Goal: Task Accomplishment & Management: Use online tool/utility

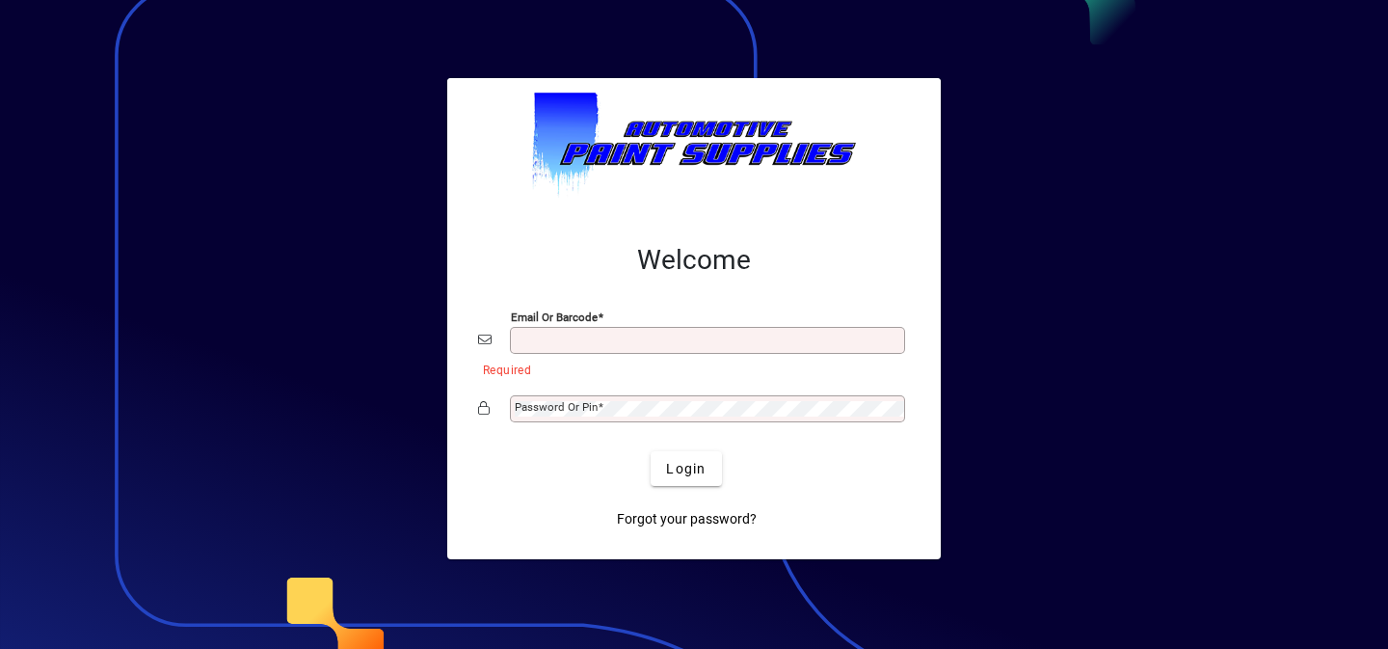
click at [629, 336] on input "Email or Barcode" at bounding box center [710, 340] width 390 height 15
click at [655, 346] on input "Email or Barcode" at bounding box center [710, 340] width 390 height 15
click at [631, 332] on div "Email or Barcode" at bounding box center [707, 340] width 395 height 27
click at [625, 337] on input "Email or Barcode" at bounding box center [710, 340] width 390 height 15
type input "**********"
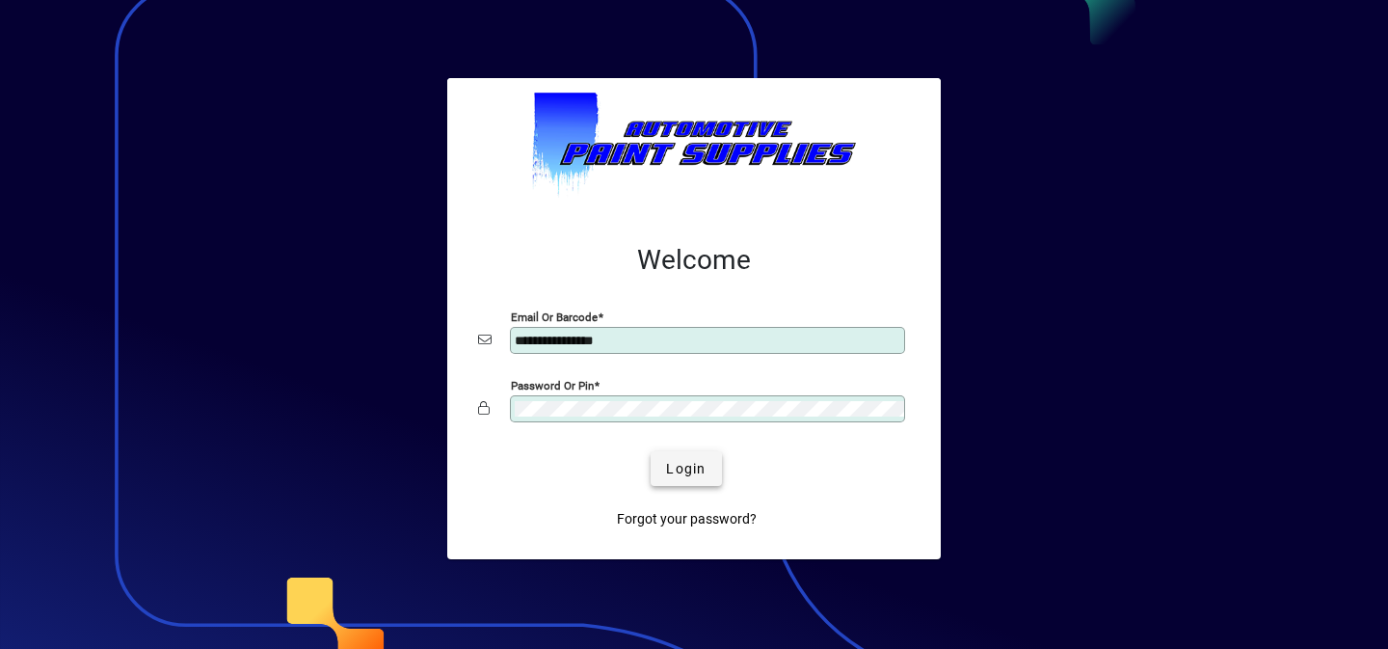
click at [682, 474] on span "Login" at bounding box center [686, 469] width 40 height 20
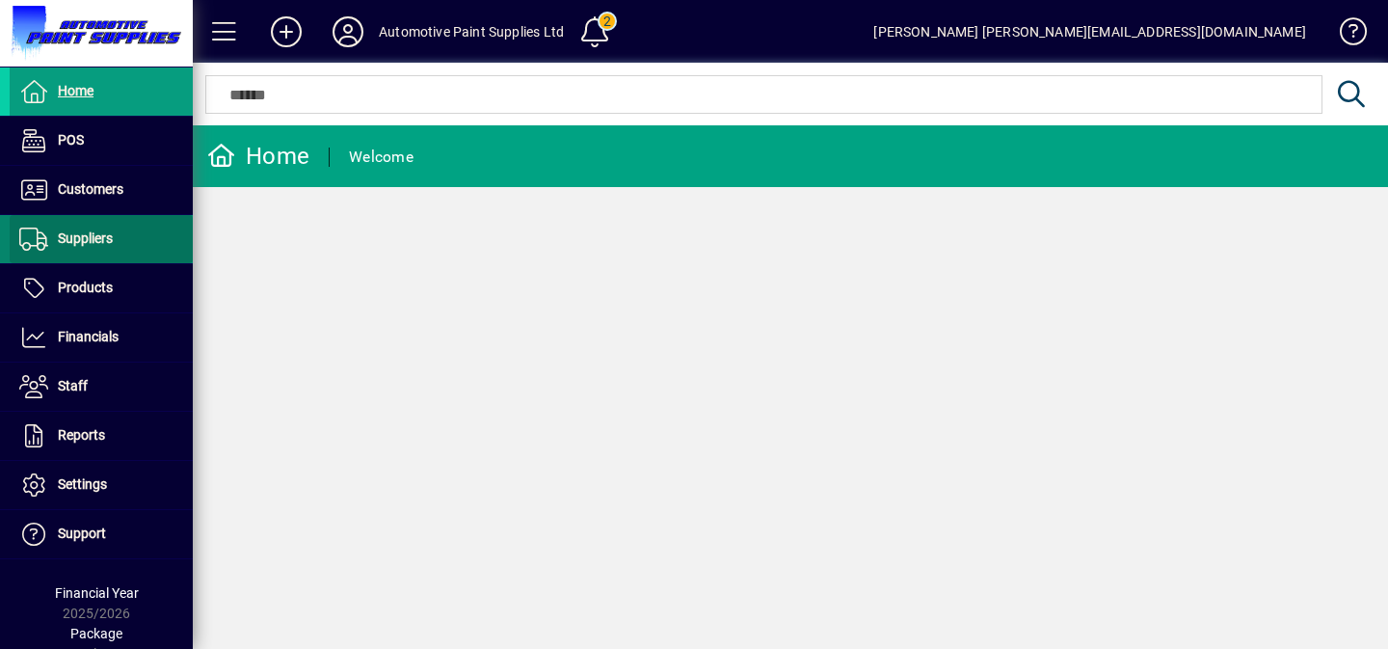
click at [89, 215] on span at bounding box center [101, 239] width 183 height 48
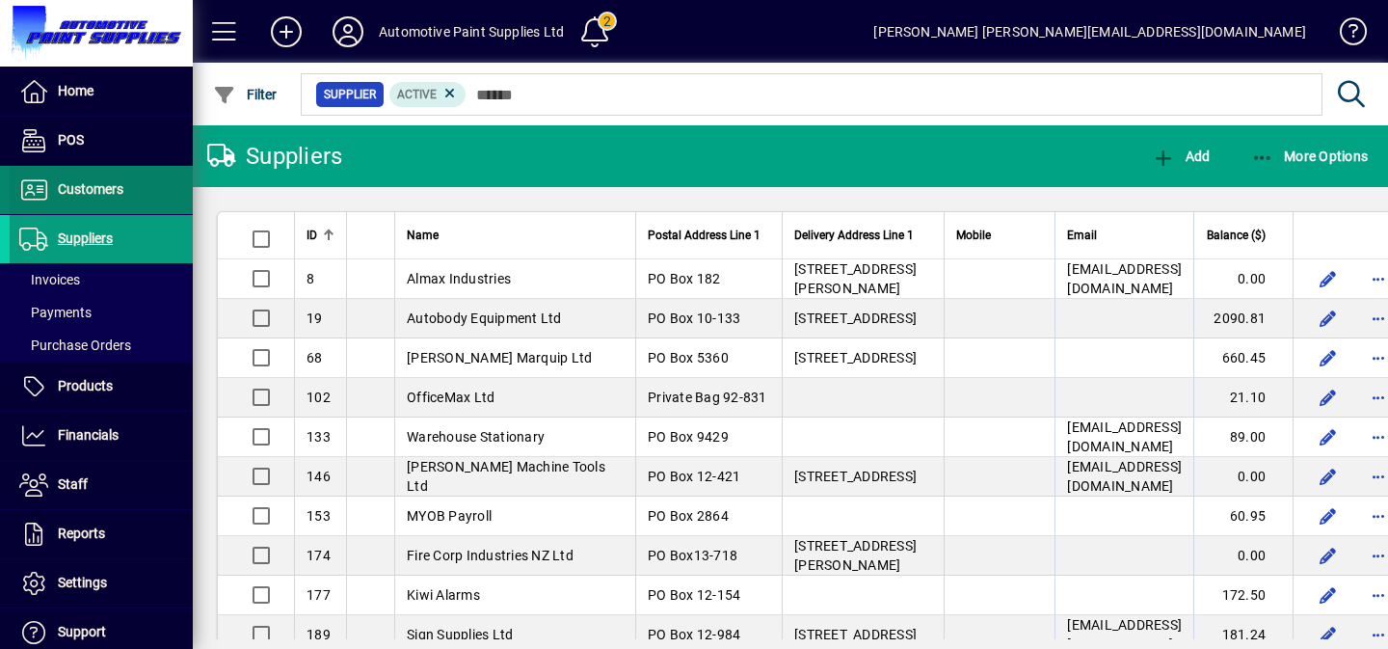
click at [92, 191] on span "Customers" at bounding box center [91, 188] width 66 height 15
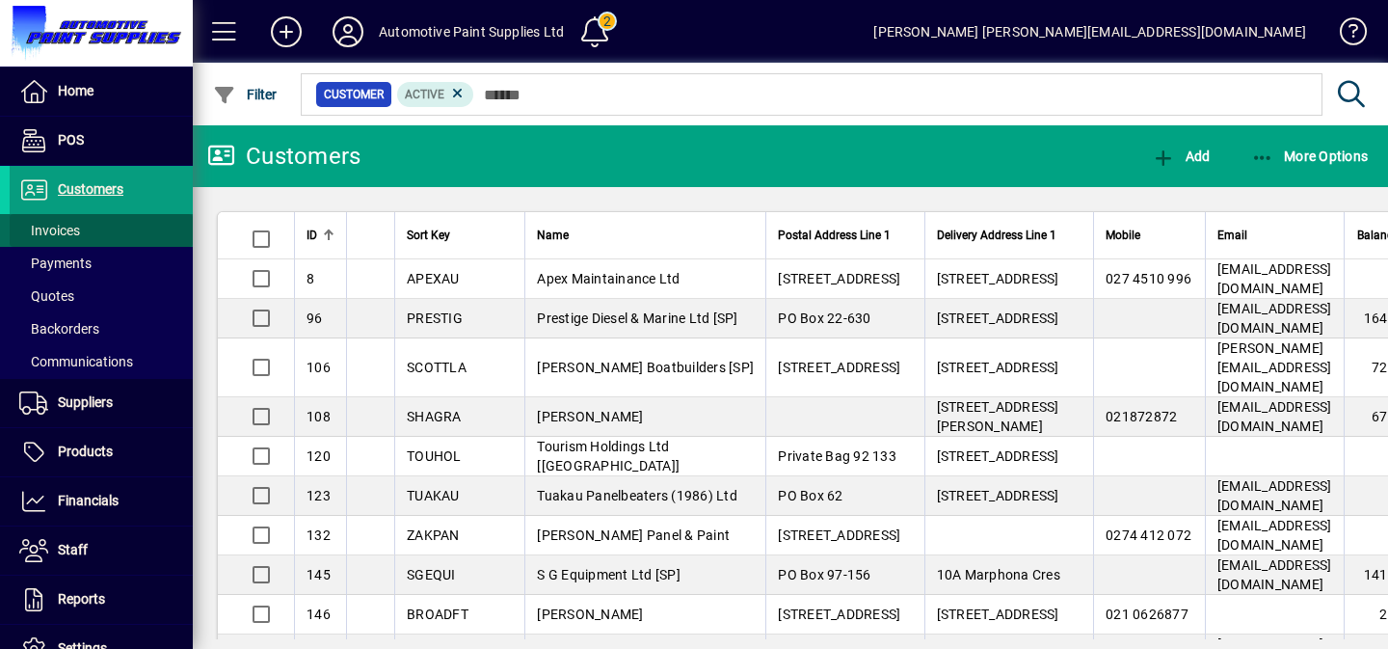
click at [82, 227] on span at bounding box center [101, 230] width 183 height 46
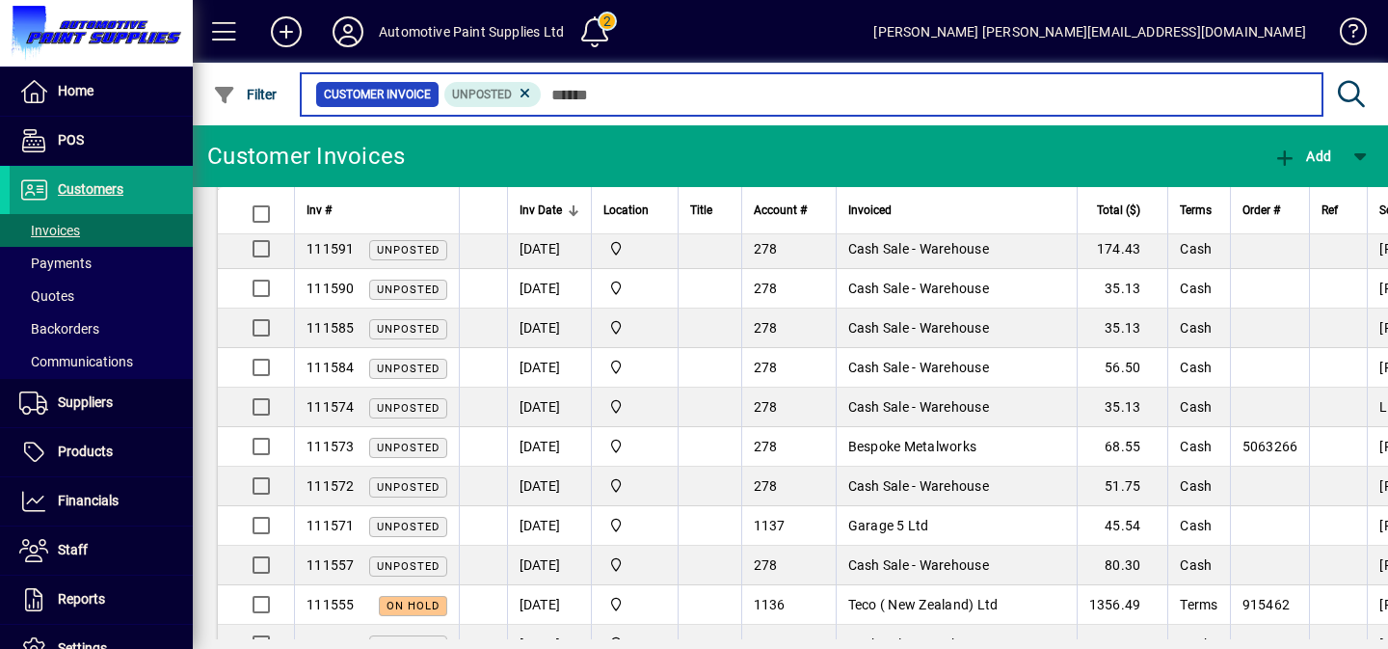
scroll to position [208, 0]
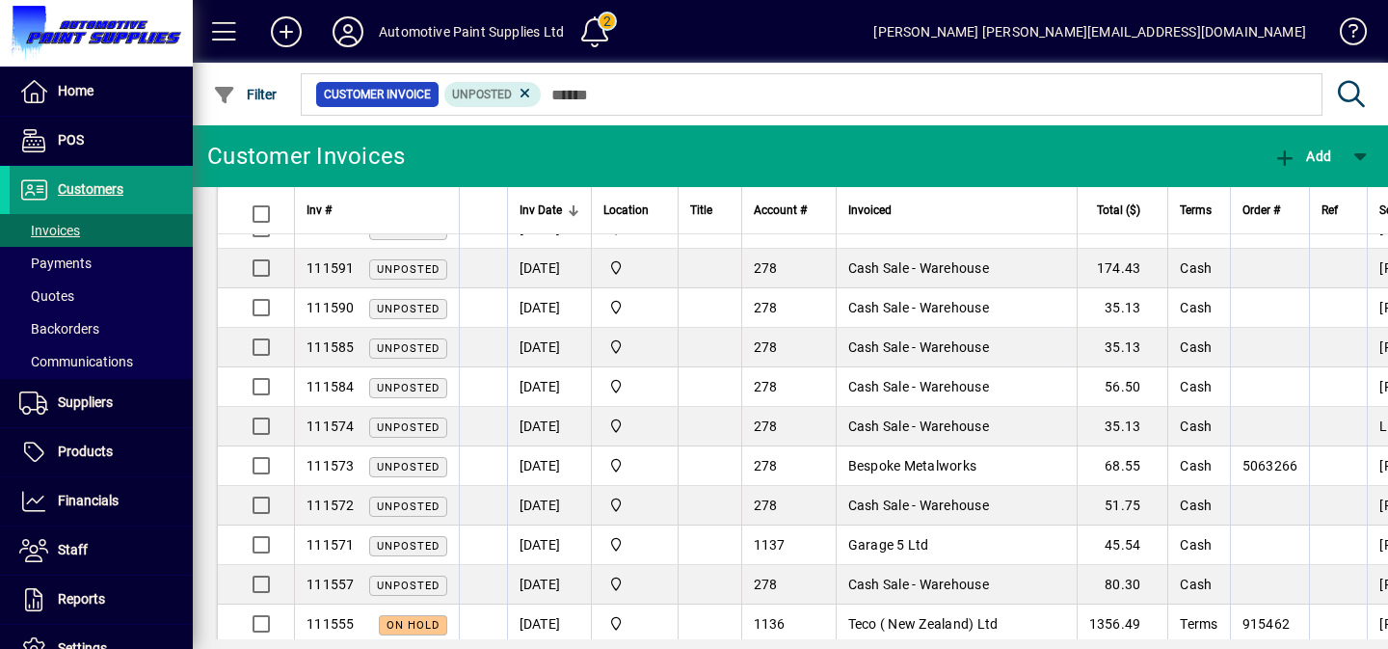
click at [55, 193] on span "Customers" at bounding box center [67, 189] width 114 height 23
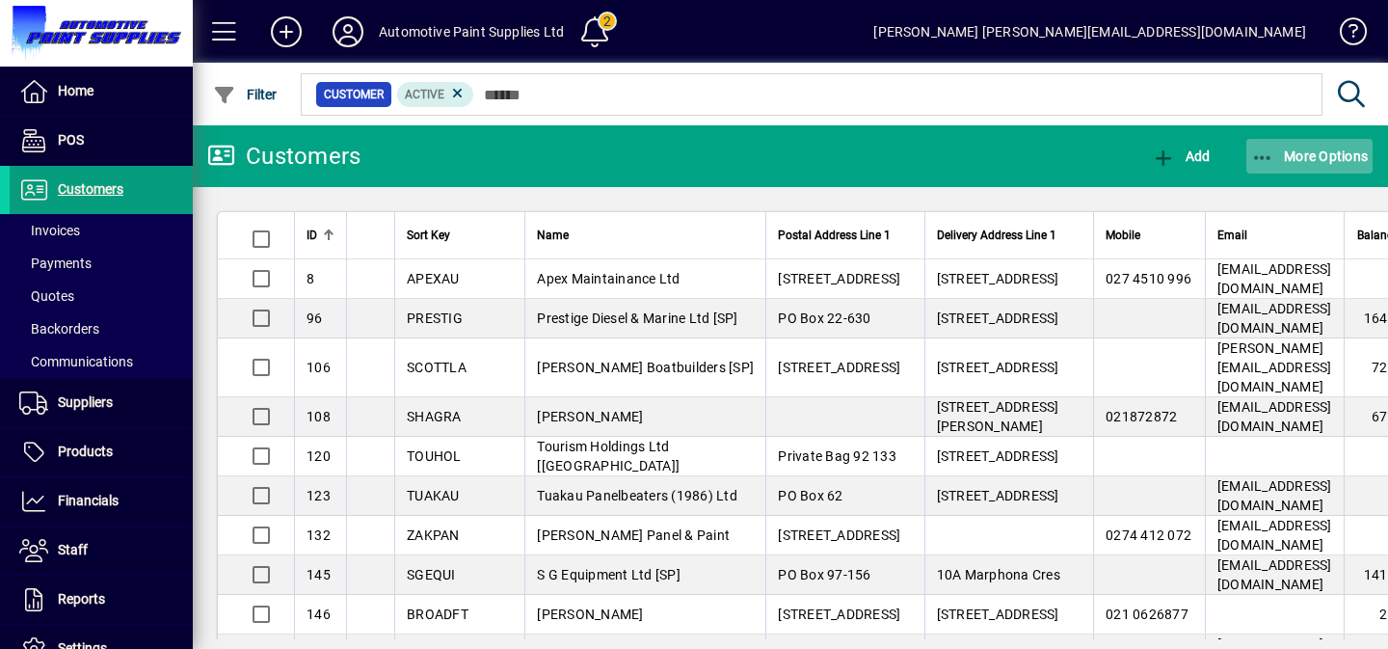
click at [1268, 168] on span "button" at bounding box center [1310, 156] width 127 height 46
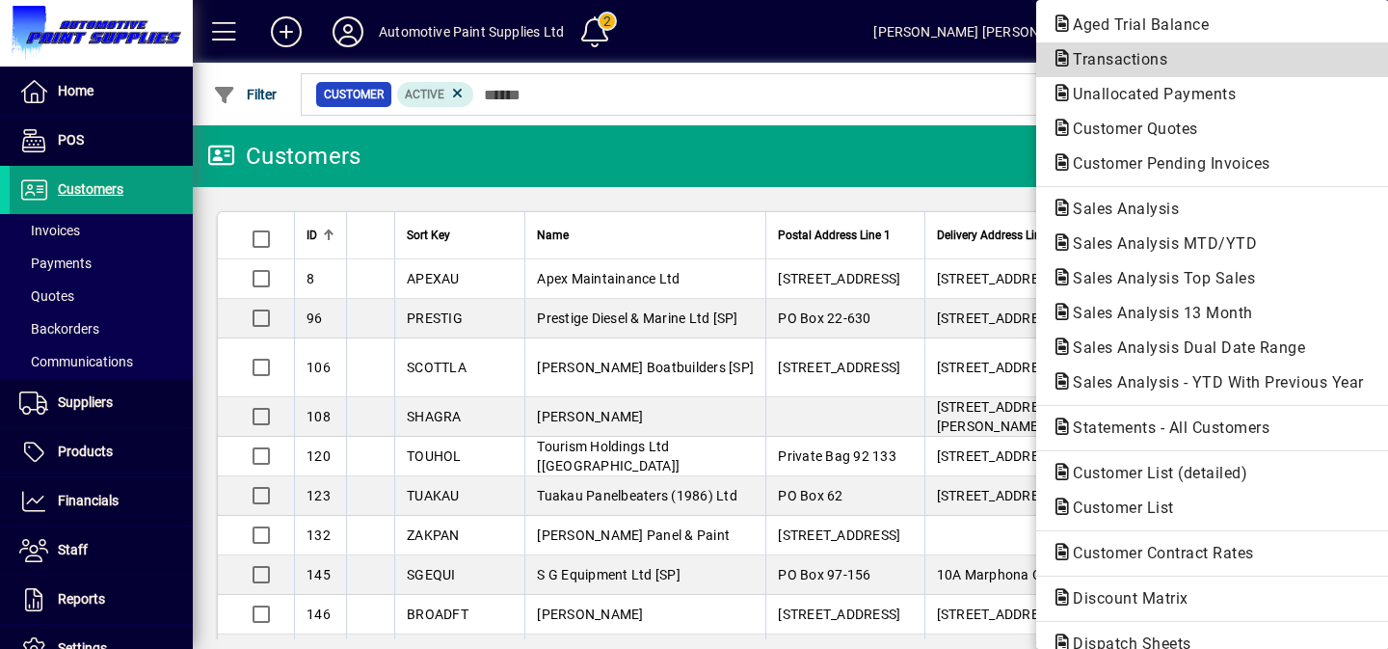
click at [1125, 52] on span "Transactions" at bounding box center [1114, 59] width 125 height 18
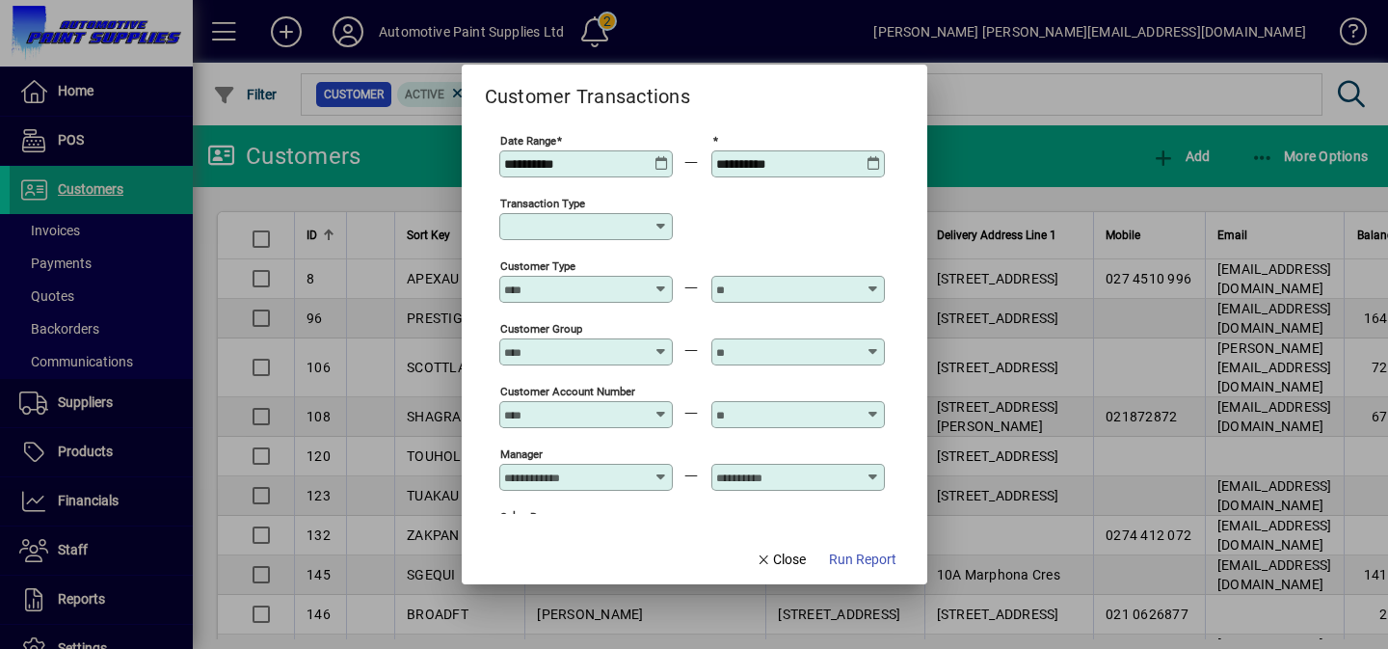
click at [664, 156] on icon at bounding box center [662, 156] width 14 height 0
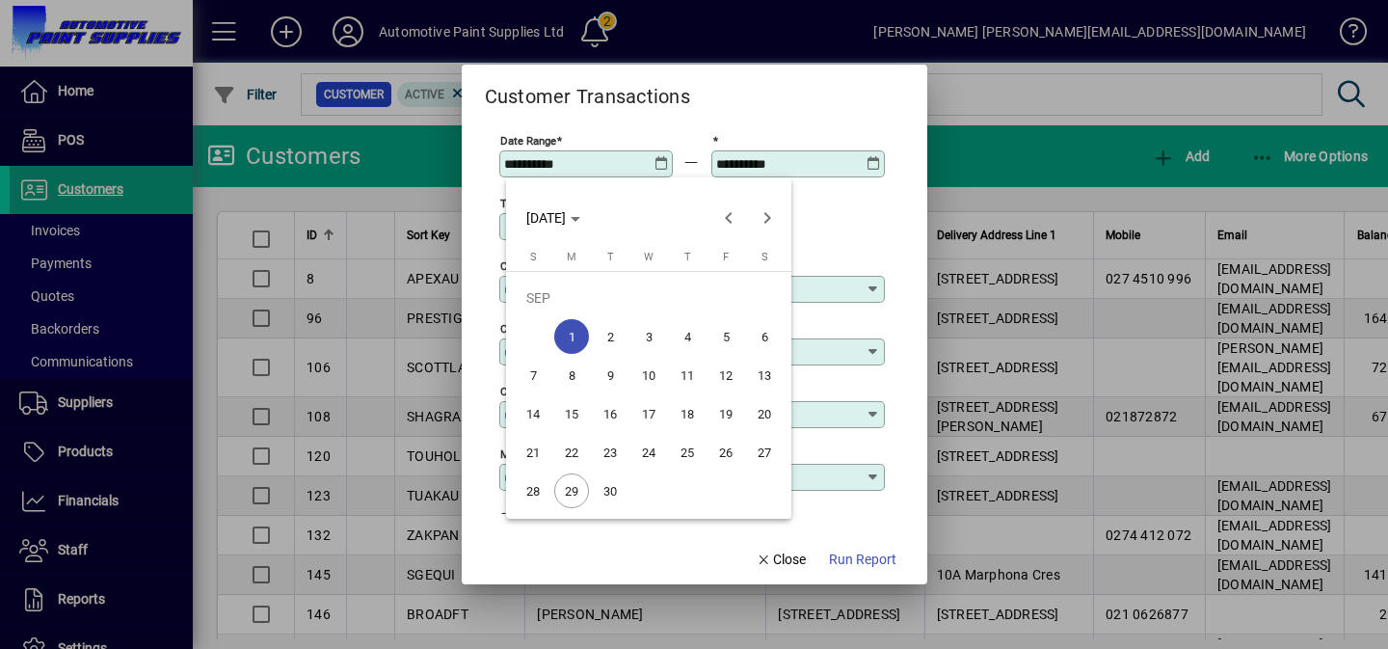
click at [686, 449] on span "25" at bounding box center [687, 452] width 35 height 35
type input "**********"
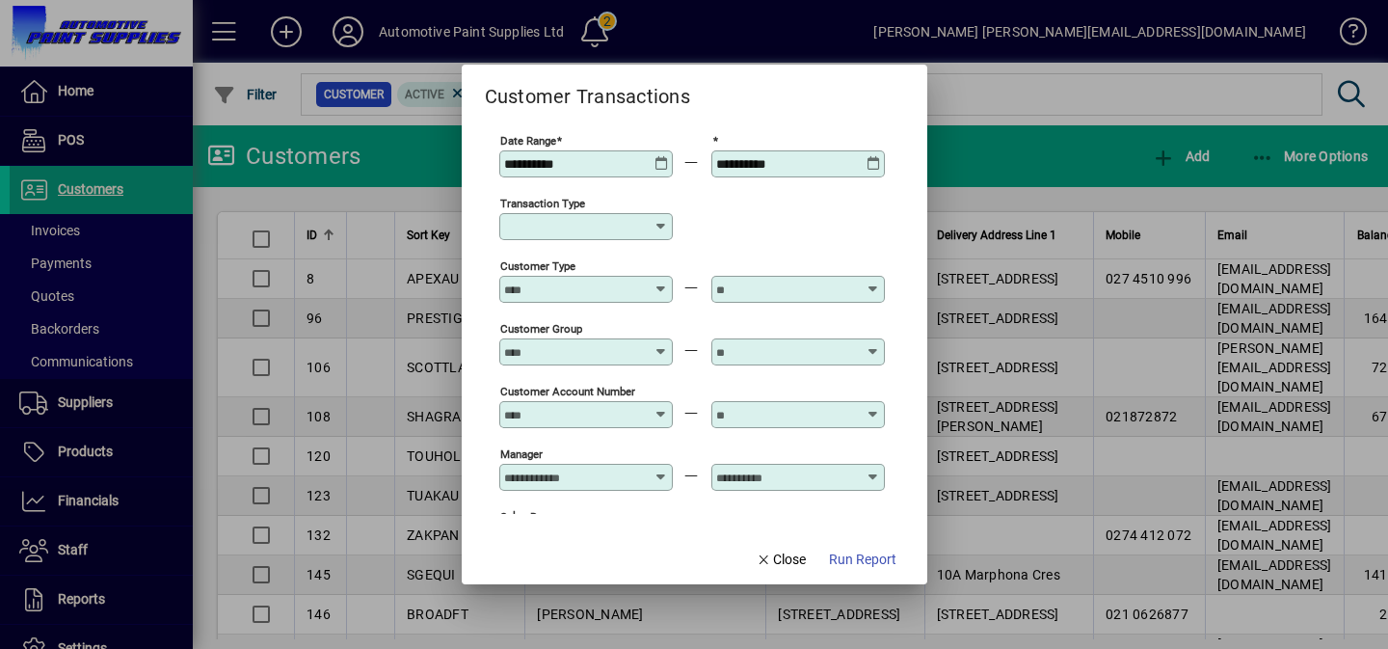
click at [880, 156] on icon at bounding box center [874, 156] width 14 height 0
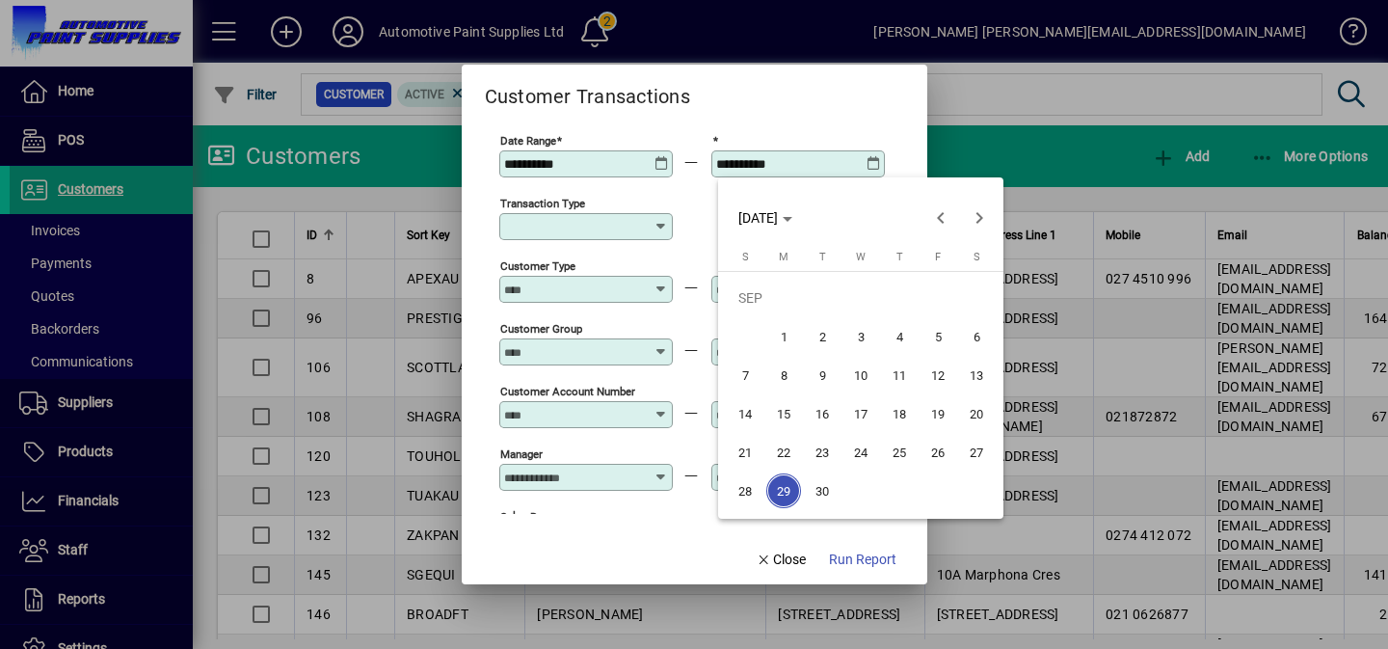
click at [745, 493] on span "28" at bounding box center [745, 490] width 35 height 35
type input "**********"
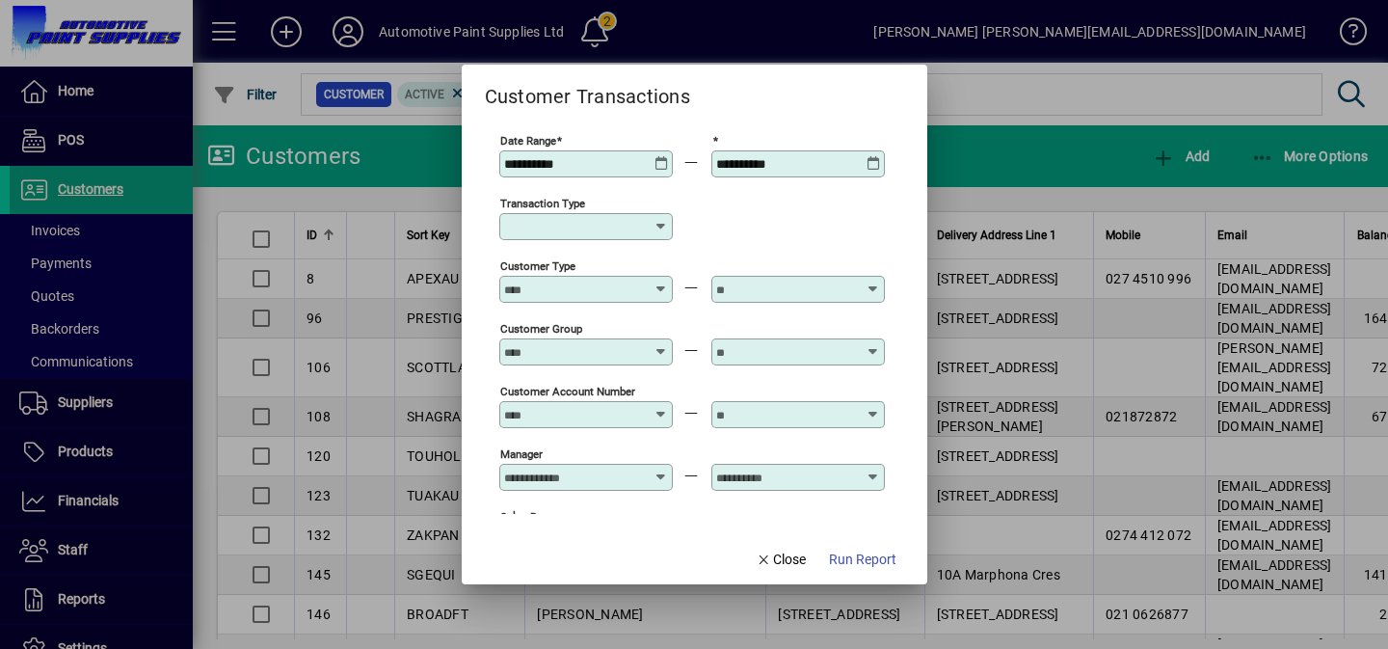
click at [577, 232] on input "Transaction Type" at bounding box center [578, 226] width 149 height 15
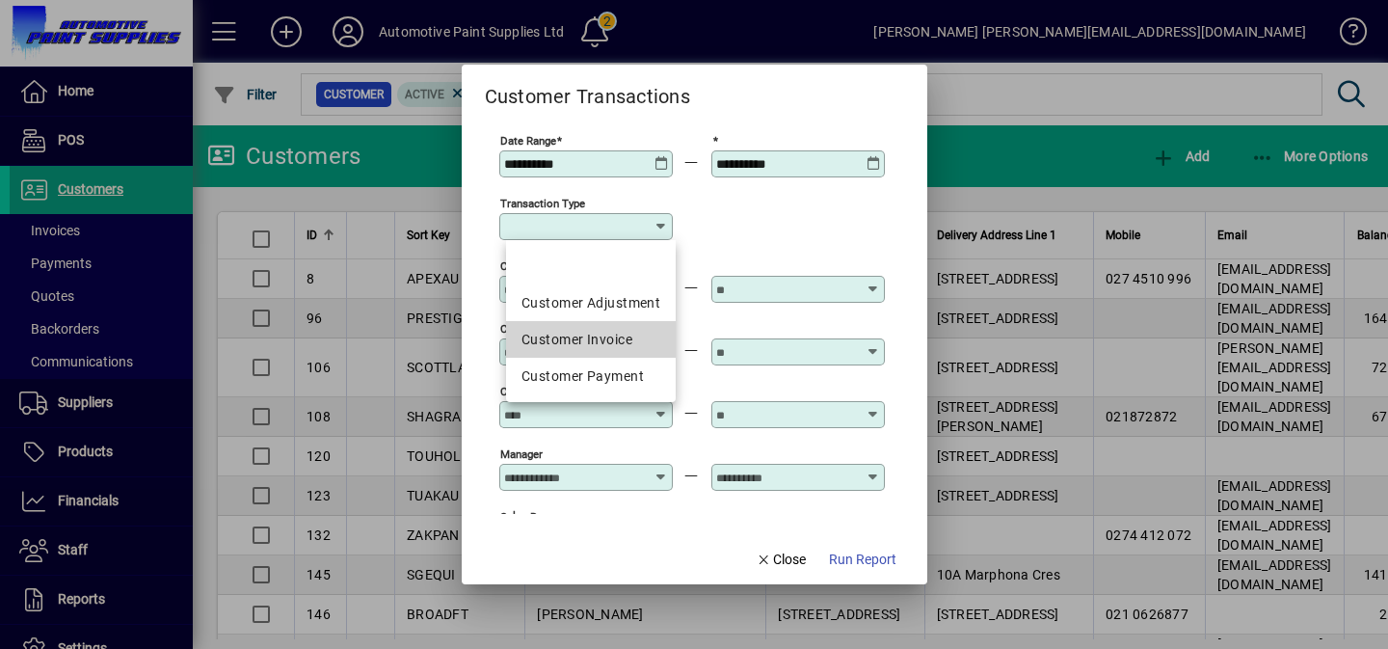
click at [601, 331] on div "Customer Invoice" at bounding box center [591, 340] width 139 height 20
type input "**********"
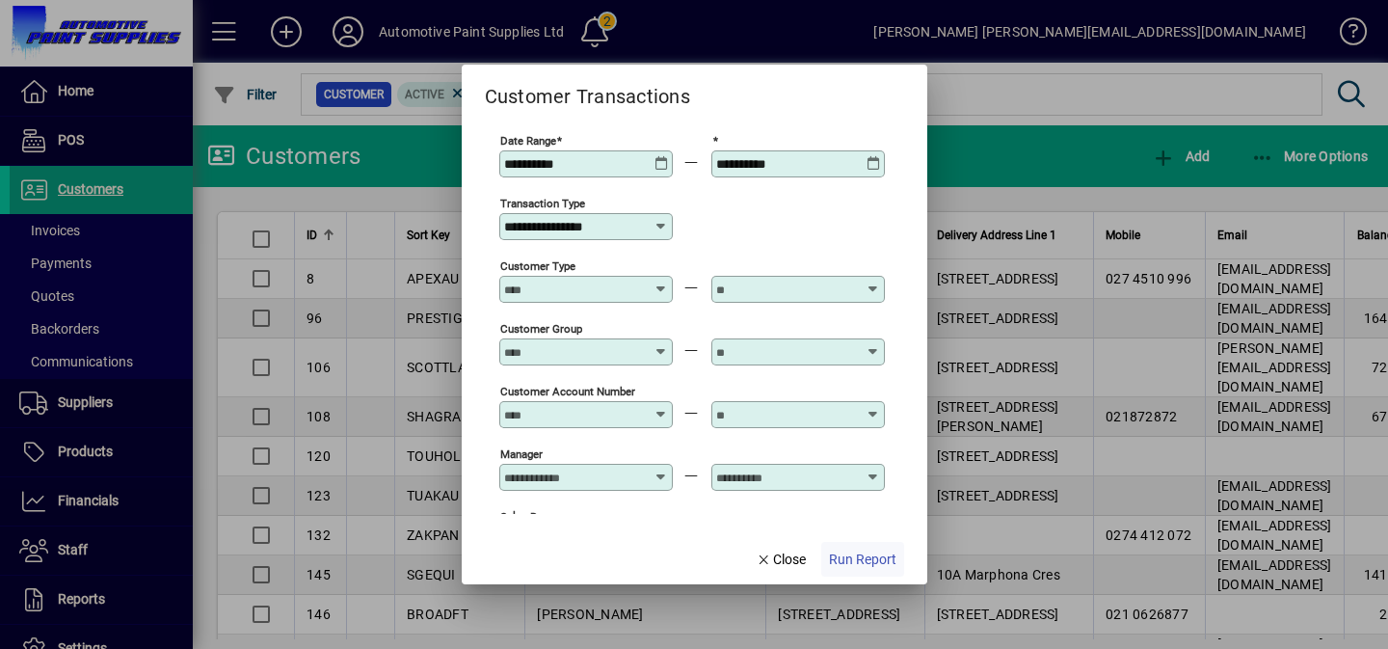
click at [856, 562] on span "Run Report" at bounding box center [862, 560] width 67 height 20
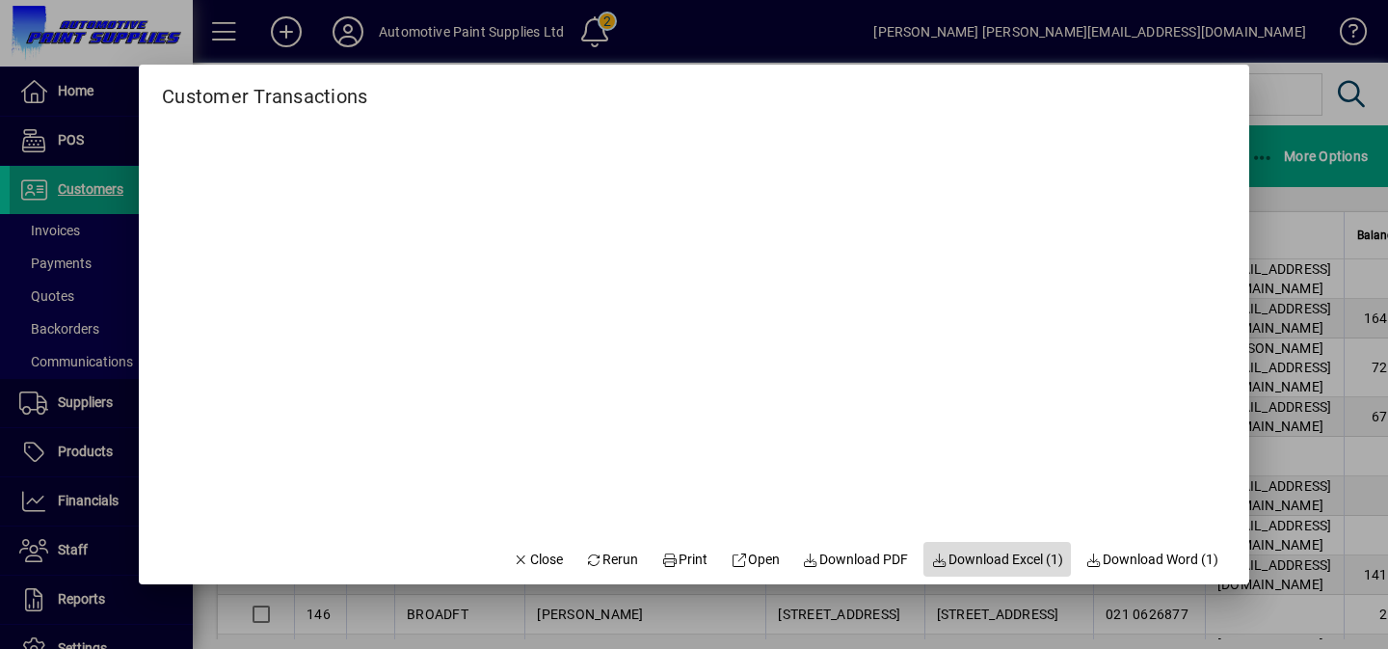
click at [982, 555] on span "Download Excel (1)" at bounding box center [997, 560] width 132 height 20
click at [86, 386] on div at bounding box center [694, 324] width 1388 height 649
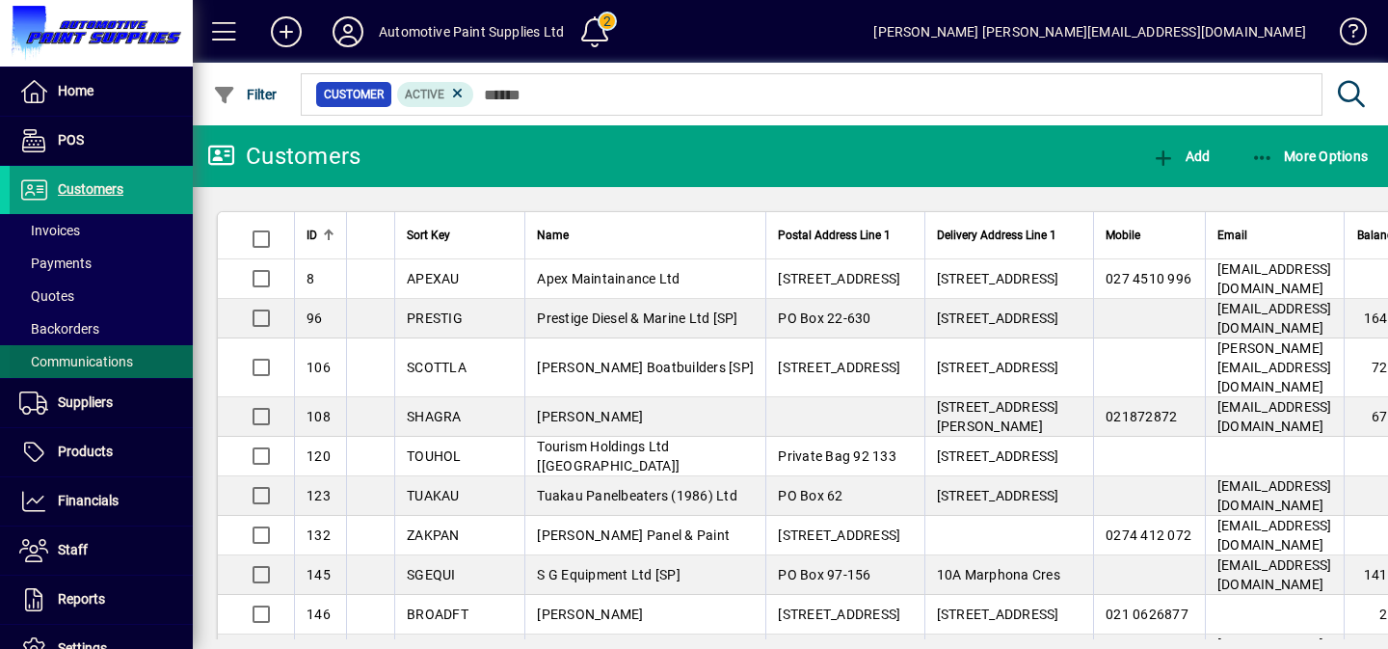
click at [160, 371] on span at bounding box center [101, 361] width 183 height 46
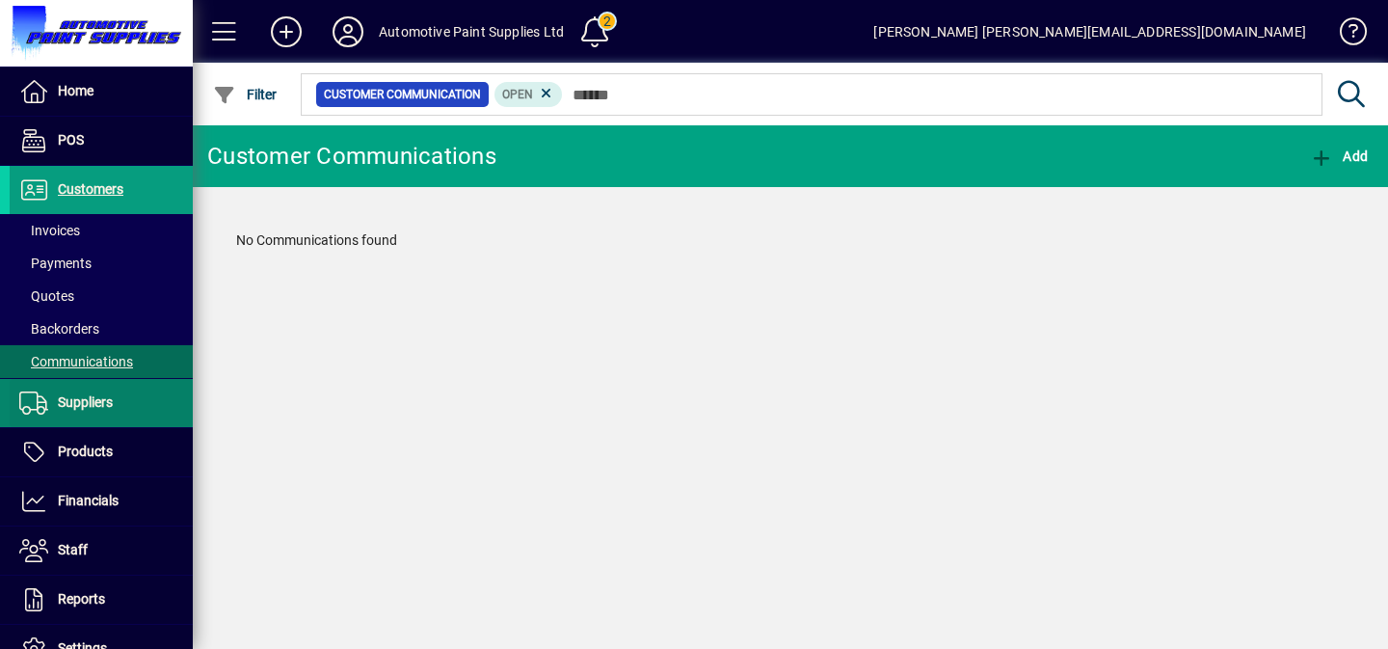
click at [91, 395] on span "Suppliers" at bounding box center [85, 401] width 55 height 15
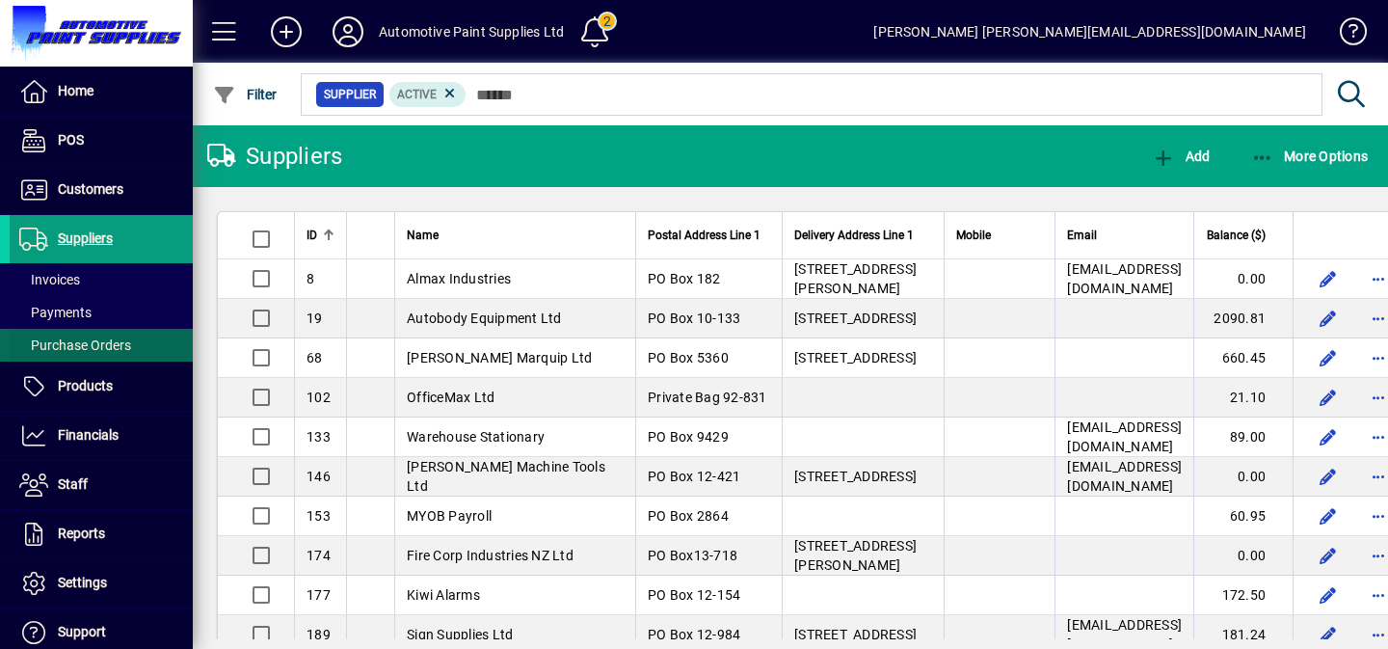
click at [119, 342] on span "Purchase Orders" at bounding box center [75, 344] width 112 height 15
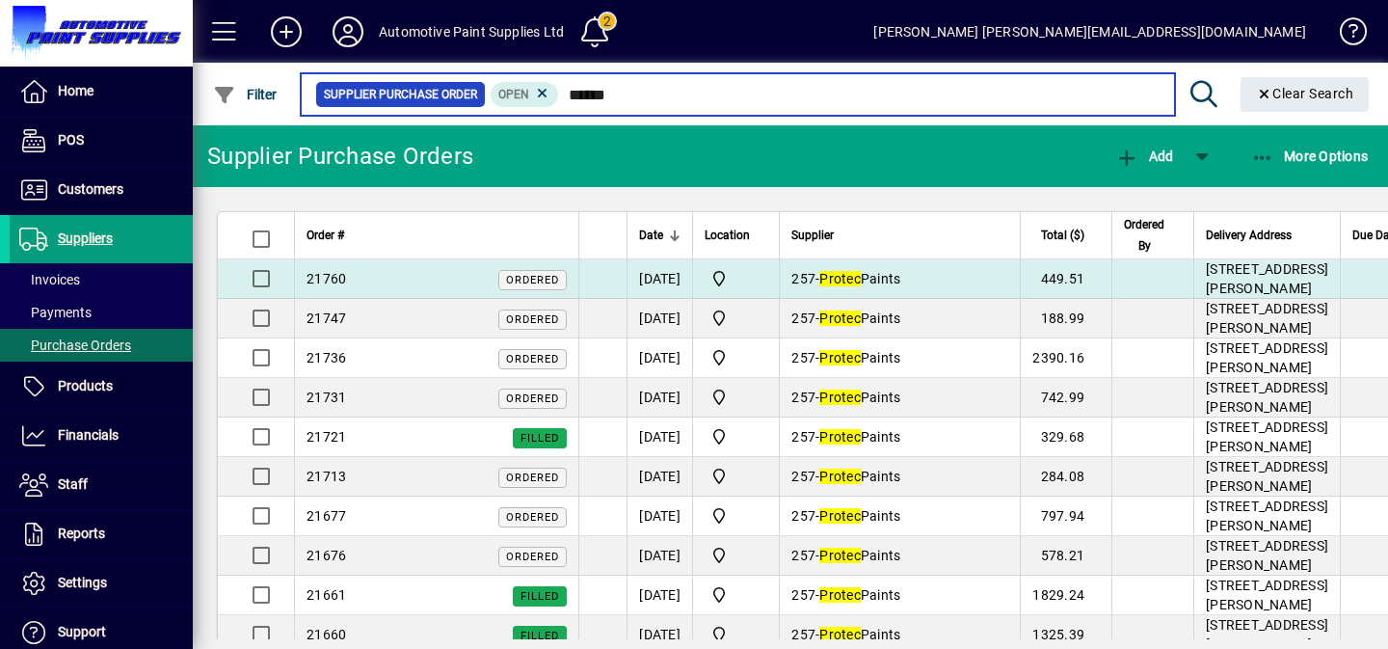
type input "******"
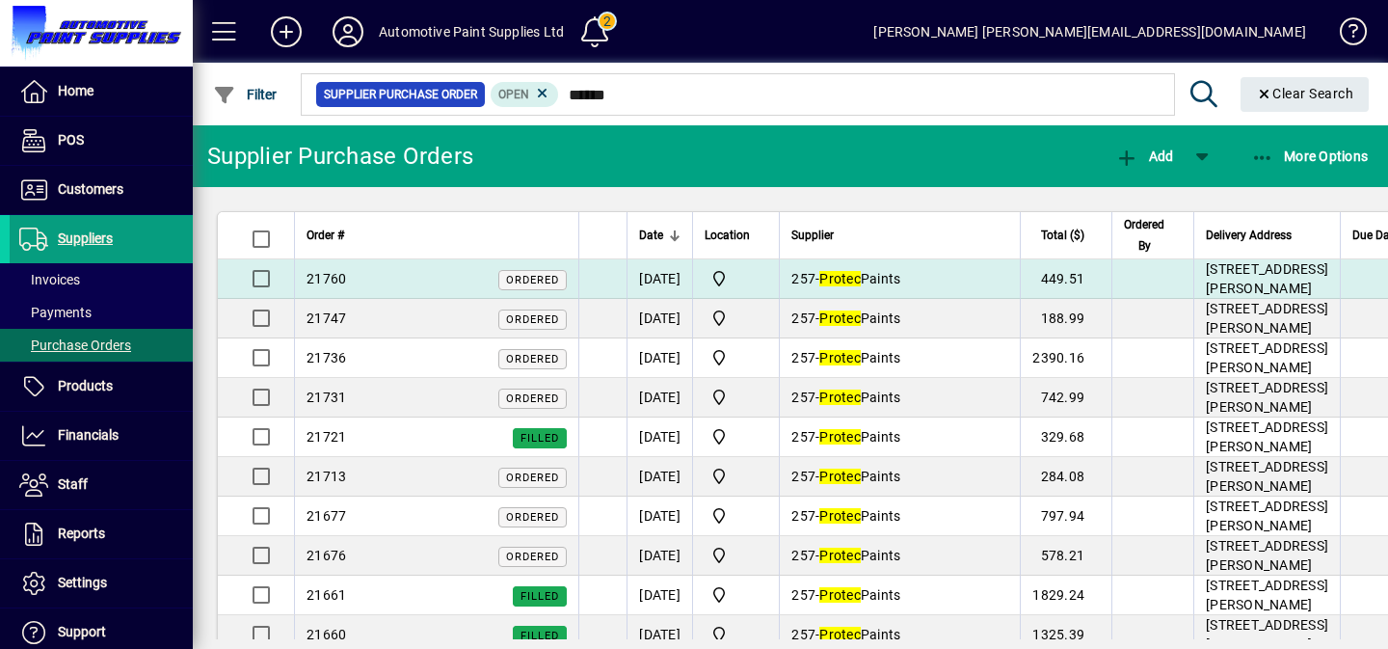
click at [1102, 294] on td "449.51" at bounding box center [1066, 279] width 92 height 40
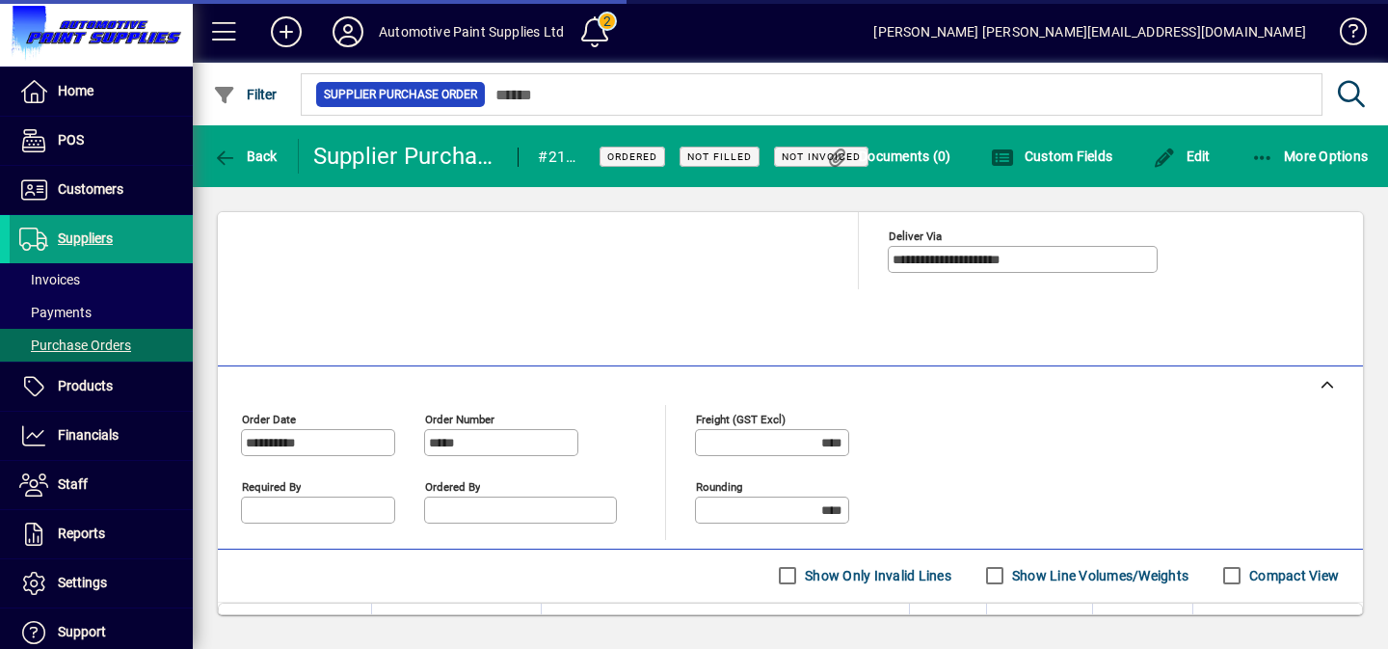
scroll to position [623, 0]
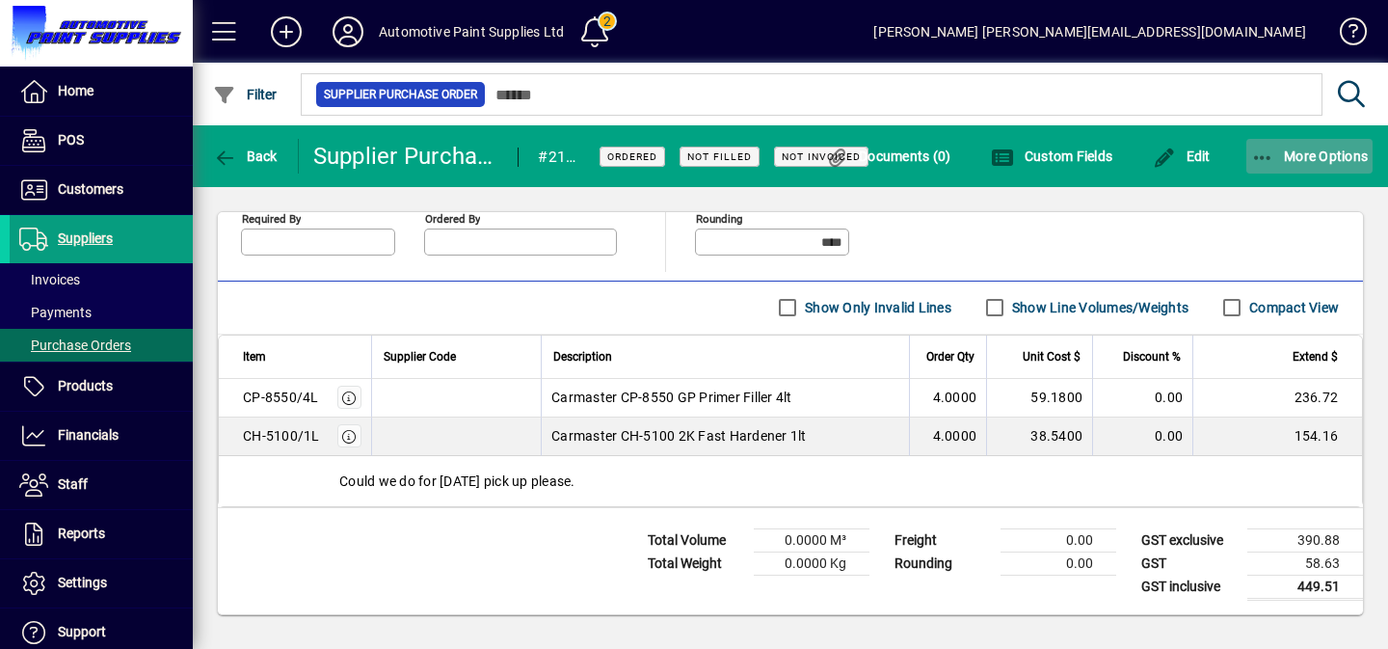
click at [1272, 148] on icon "button" at bounding box center [1263, 157] width 24 height 19
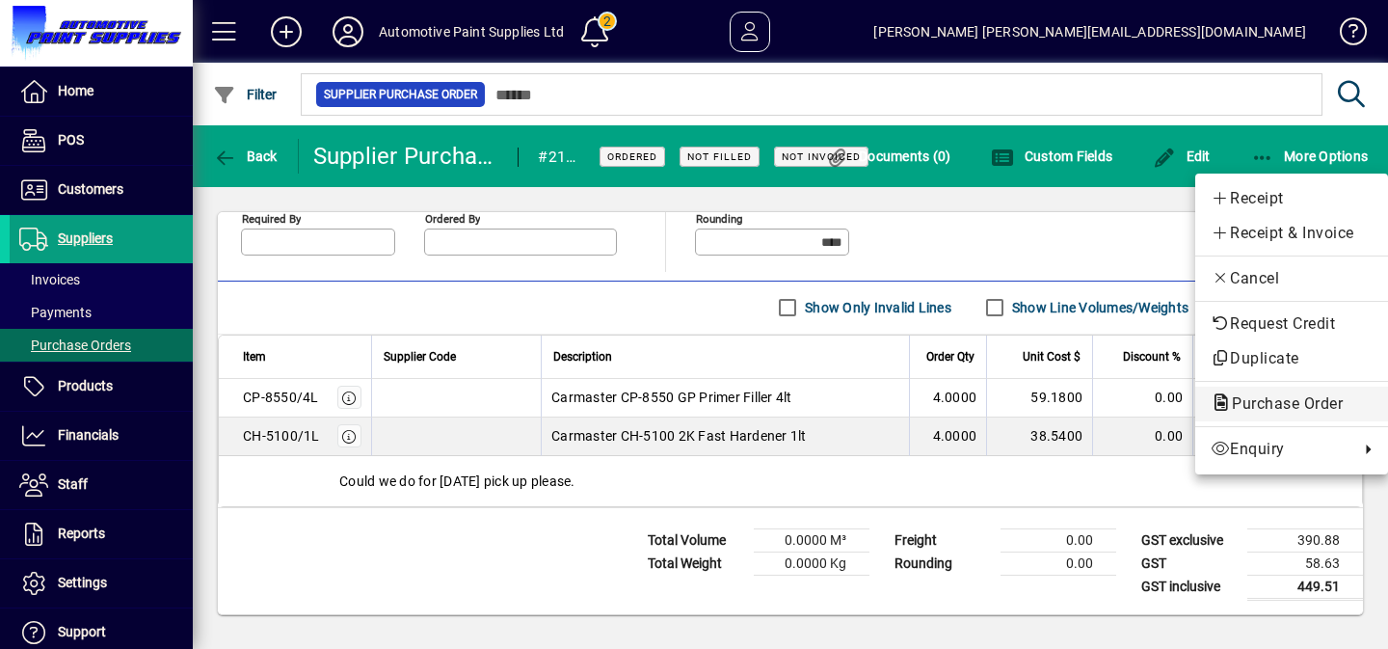
click at [1257, 400] on span "Purchase Order" at bounding box center [1282, 403] width 142 height 18
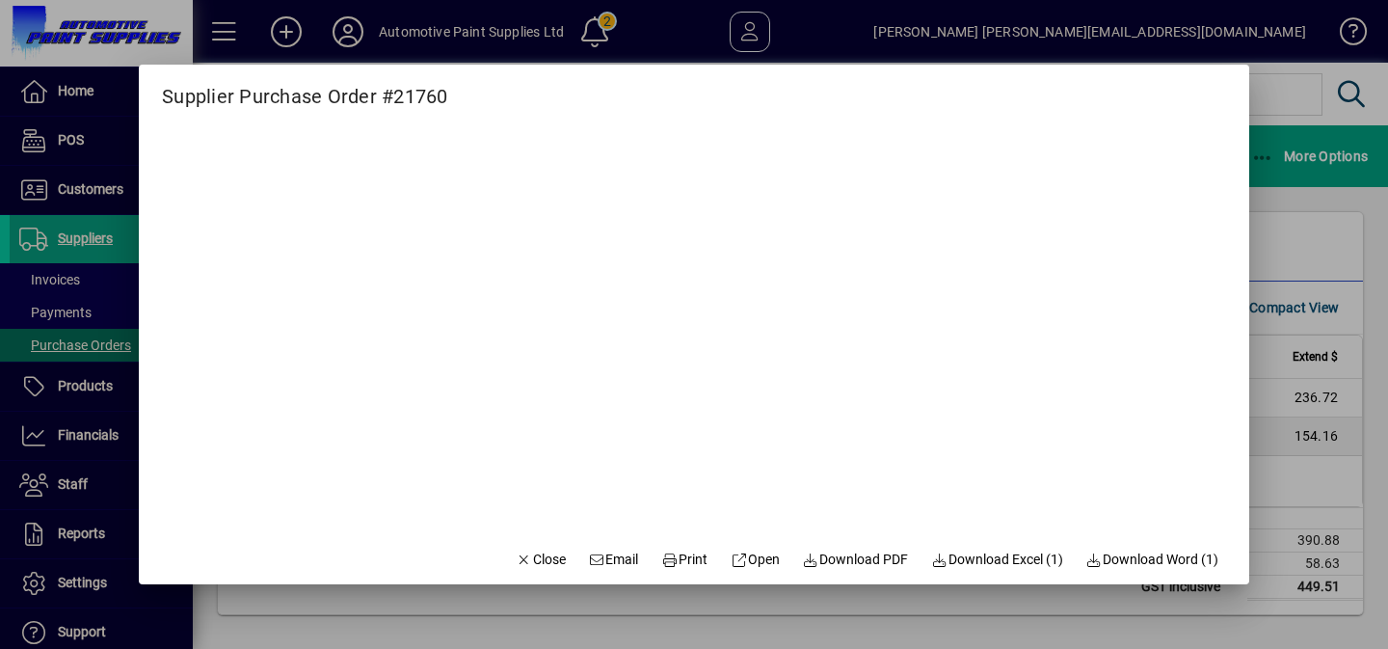
click at [351, 26] on div at bounding box center [694, 324] width 1388 height 649
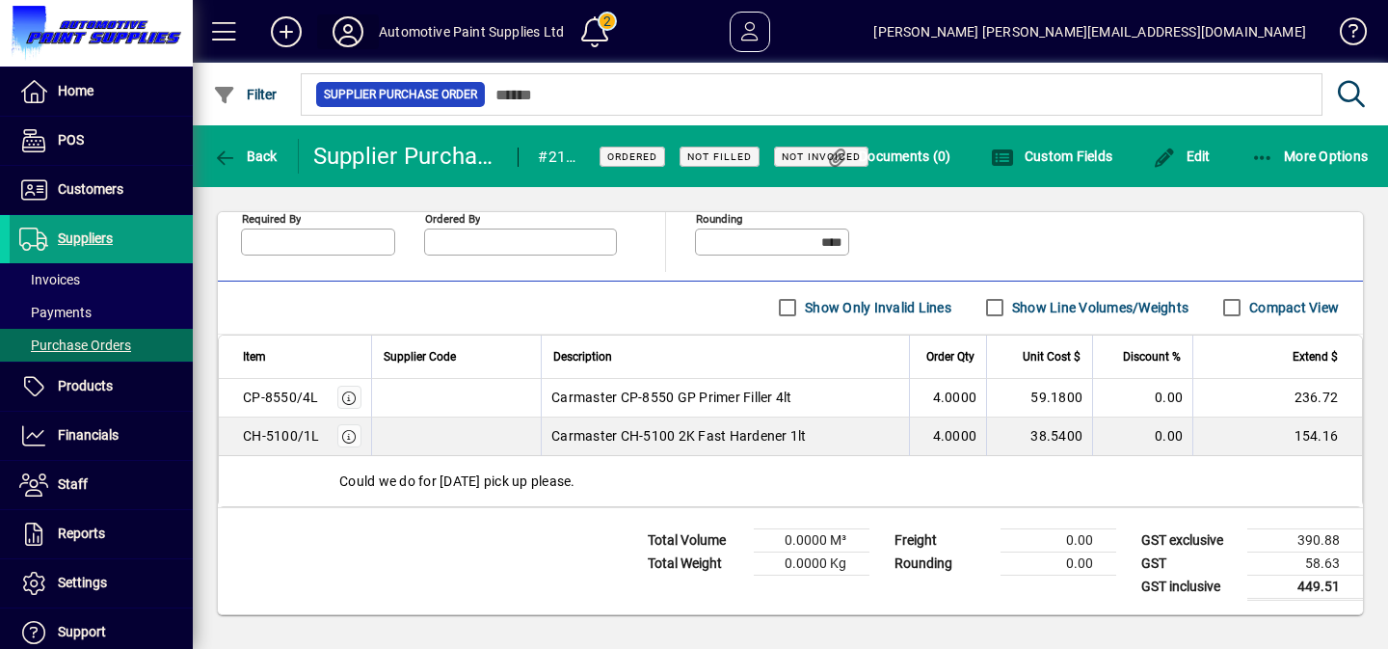
click at [351, 26] on icon at bounding box center [348, 31] width 39 height 31
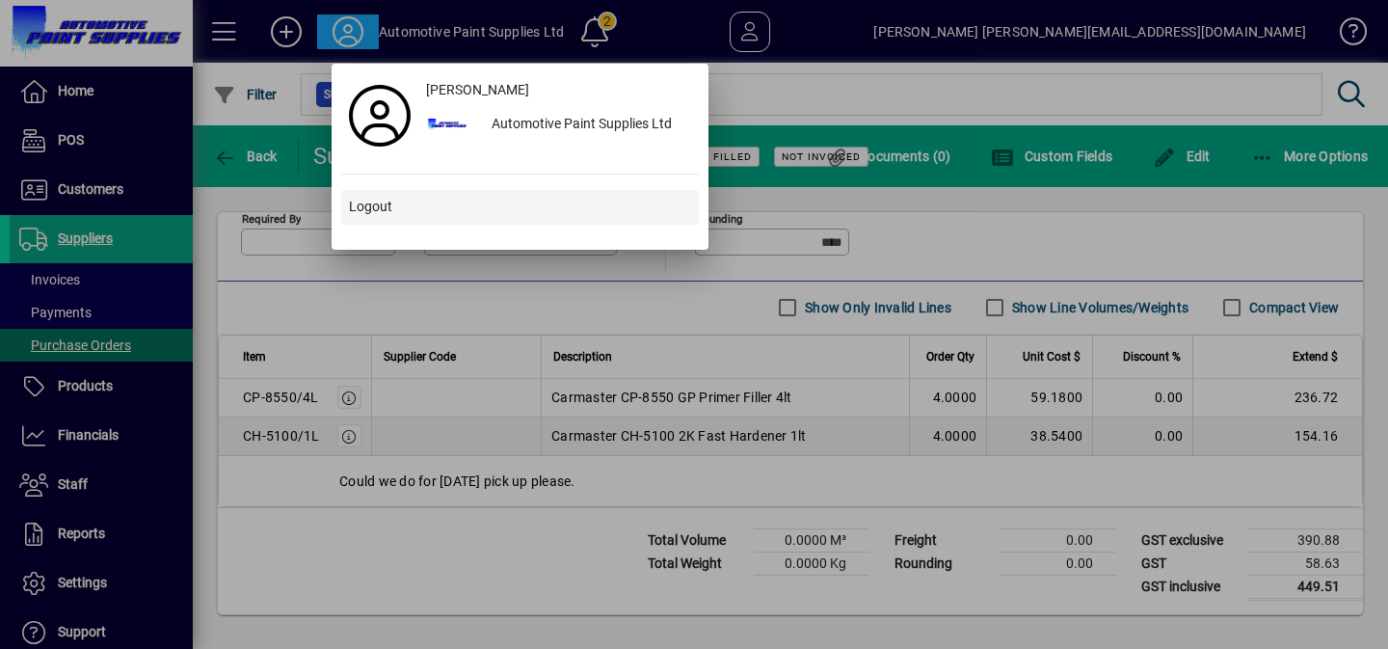
click at [359, 210] on span "Logout" at bounding box center [370, 207] width 43 height 20
